Goal: Information Seeking & Learning: Check status

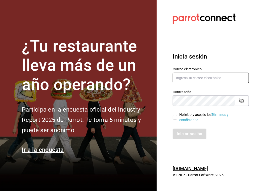
type input "[EMAIL_ADDRESS][DOMAIN_NAME]"
click at [175, 117] on input "He leído y acepto los Términos y condiciones." at bounding box center [175, 117] width 5 height 5
checkbox input "true"
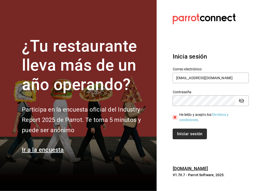
click at [188, 136] on button "Iniciar sesión" at bounding box center [190, 134] width 34 height 11
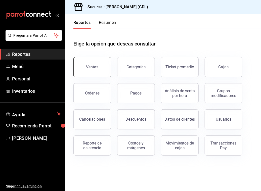
click at [96, 69] on div "Ventas" at bounding box center [92, 67] width 12 height 5
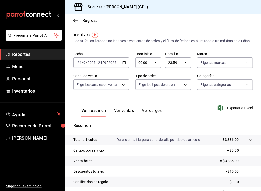
click at [123, 64] on icon "button" at bounding box center [124, 63] width 4 height 4
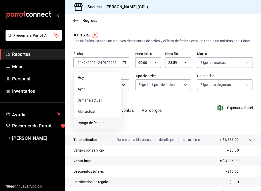
click at [98, 126] on span "Rango de fechas" at bounding box center [97, 122] width 39 height 5
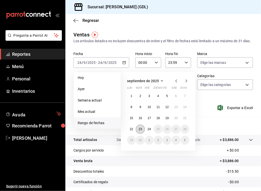
click at [140, 131] on abbr "23" at bounding box center [139, 129] width 3 height 4
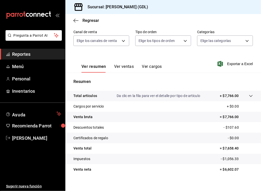
scroll to position [55, 0]
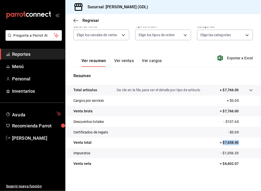
drag, startPoint x: 219, startPoint y: 142, endPoint x: 234, endPoint y: 139, distance: 15.5
click at [234, 139] on tr "Venta total = $7,658.40" at bounding box center [162, 142] width 195 height 11
copy p "$7,658.40"
click at [72, 22] on div "Regresar" at bounding box center [162, 20] width 195 height 13
click at [74, 20] on icon "button" at bounding box center [75, 20] width 5 height 5
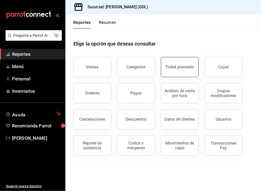
click at [170, 68] on div "Ticket promedio" at bounding box center [179, 67] width 29 height 5
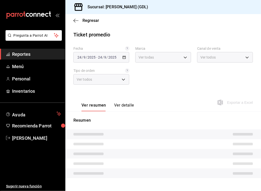
type input "c98b01ad-3431-465a-b391-fd370b6183a3"
type input "PARROT,UBER_EATS,RAPPI,DIDI_FOOD,ONLINE"
type input "5ecffce5-4264-4a64-9be0-877fe03393fb,864f8ddf-f8b3-4635-a869-96c2fe4116ec,b5d94…"
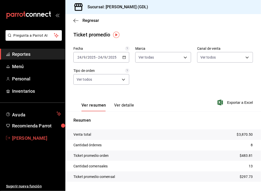
click at [7, 137] on icon "mailbox folders" at bounding box center [8, 138] width 4 height 4
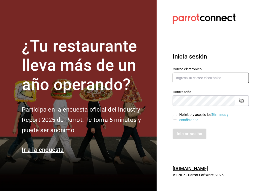
type input "[PERSON_NAME][EMAIL_ADDRESS][DOMAIN_NAME]"
